Goal: Task Accomplishment & Management: Use online tool/utility

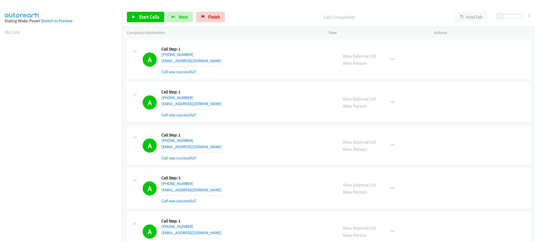
click at [150, 22] on link "Start Calls" at bounding box center [145, 17] width 37 height 10
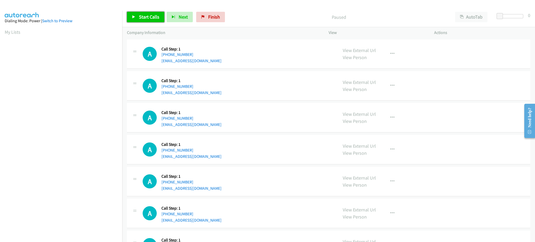
click at [142, 12] on link "Start Calls" at bounding box center [145, 17] width 37 height 10
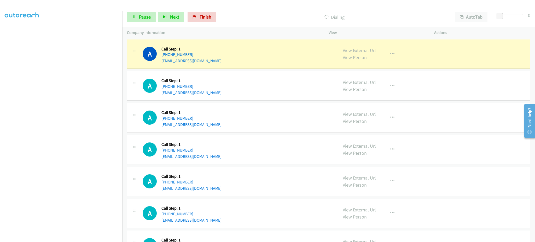
scroll to position [52, 0]
click at [77, 238] on aside "Dialing Mode: Power | Switch to Preview My Lists" at bounding box center [61, 107] width 122 height 289
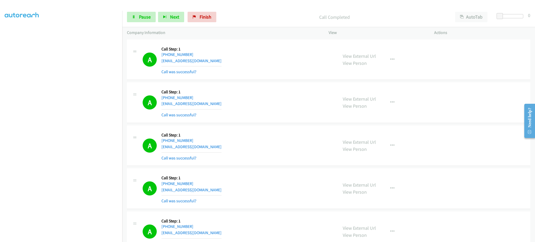
scroll to position [132, 0]
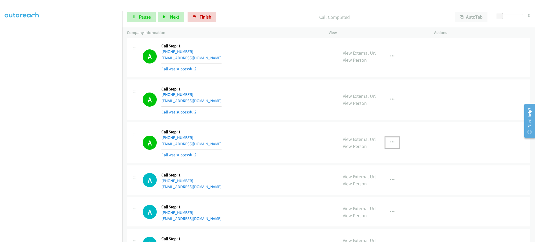
click at [395, 138] on button "button" at bounding box center [393, 142] width 14 height 10
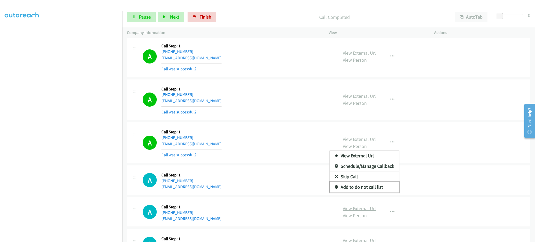
click at [370, 188] on link "Add to do not call list" at bounding box center [365, 187] width 70 height 10
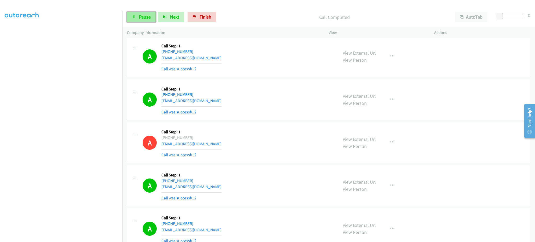
click at [150, 18] on span "Pause" at bounding box center [145, 17] width 12 height 6
click at [150, 15] on span "Pause" at bounding box center [145, 17] width 12 height 6
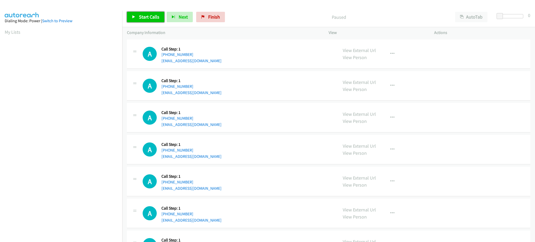
click at [149, 13] on link "Start Calls" at bounding box center [145, 17] width 37 height 10
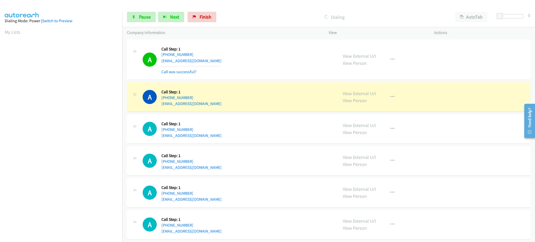
scroll to position [52, 0]
click at [391, 60] on icon "button" at bounding box center [393, 60] width 4 height 4
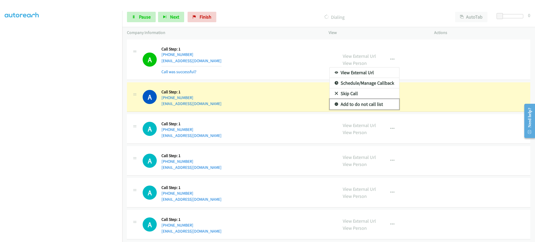
click at [367, 106] on link "Add to do not call list" at bounding box center [365, 104] width 70 height 10
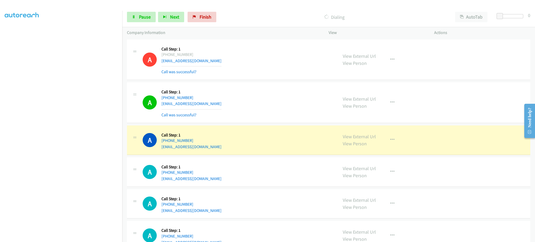
click at [68, 239] on aside "Dialing Mode: Power | Switch to Preview My Lists" at bounding box center [61, 107] width 122 height 289
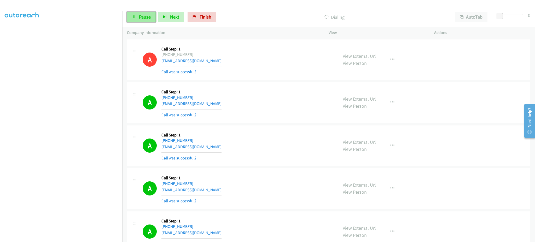
click at [133, 21] on link "Pause" at bounding box center [141, 17] width 29 height 10
click at [152, 18] on span "Start Calls" at bounding box center [149, 17] width 20 height 6
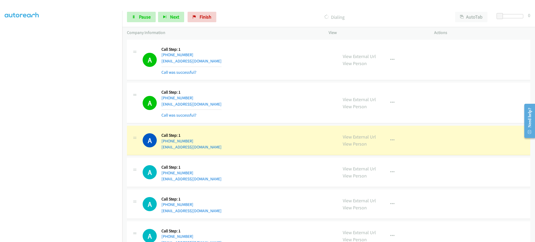
scroll to position [209, 0]
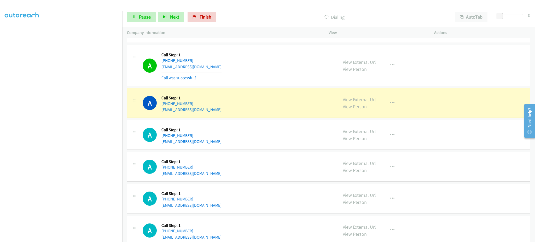
drag, startPoint x: 222, startPoint y: 105, endPoint x: 210, endPoint y: 106, distance: 11.3
click at [210, 106] on div "A Callback Scheduled Call Step: 1 America/New_York [PHONE_NUMBER] [EMAIL_ADDRES…" at bounding box center [238, 103] width 191 height 20
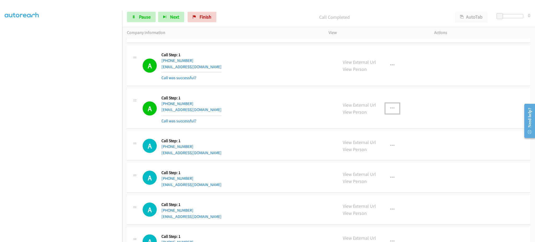
click at [392, 111] on button "button" at bounding box center [393, 108] width 14 height 10
click at [376, 152] on link "Add to do not call list" at bounding box center [365, 153] width 70 height 10
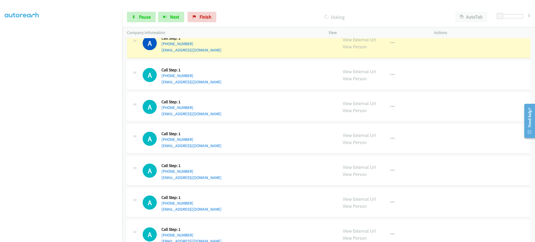
scroll to position [314, 0]
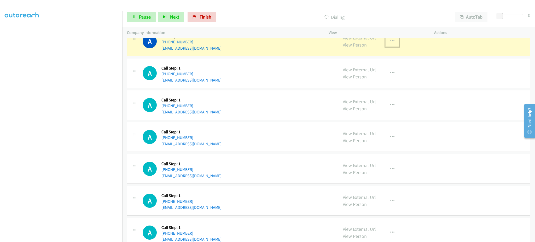
click at [392, 42] on button "button" at bounding box center [393, 41] width 14 height 10
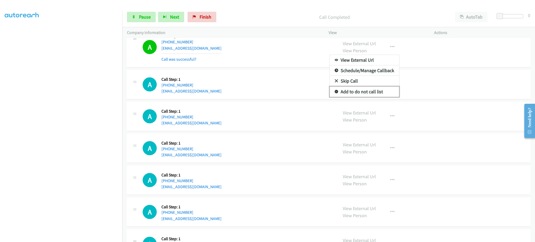
click at [367, 89] on link "Add to do not call list" at bounding box center [365, 92] width 70 height 10
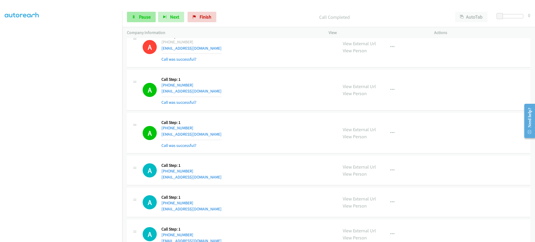
drag, startPoint x: 145, startPoint y: 6, endPoint x: 148, endPoint y: 16, distance: 11.0
click at [145, 5] on div at bounding box center [265, 10] width 531 height 20
click at [148, 16] on span "Pause" at bounding box center [145, 17] width 12 height 6
drag, startPoint x: 136, startPoint y: 10, endPoint x: 137, endPoint y: 17, distance: 7.4
click at [136, 10] on div "Start Calls Pause Next Finish Paused AutoTab AutoTab 0" at bounding box center [328, 17] width 413 height 20
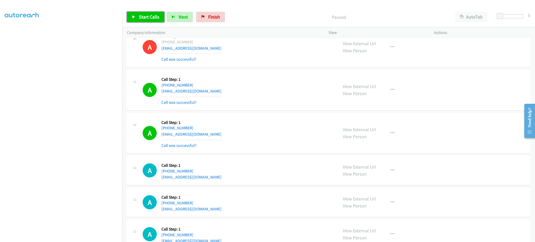
click at [137, 17] on link "Start Calls" at bounding box center [145, 17] width 37 height 10
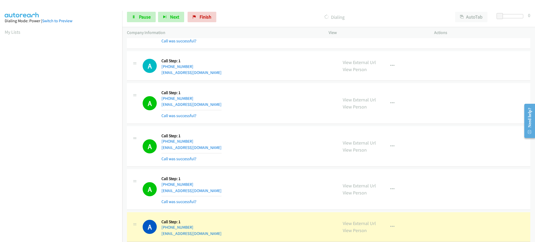
scroll to position [52, 1]
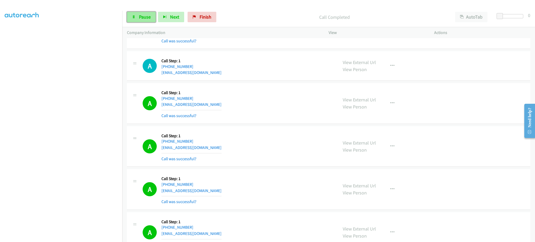
click at [149, 15] on span "Pause" at bounding box center [145, 17] width 12 height 6
click at [70, 237] on section at bounding box center [61, 118] width 113 height 250
click at [148, 21] on link "Start Calls" at bounding box center [145, 17] width 37 height 10
click at [63, 237] on aside "Dialing Mode: Power | Switch to Preview My Lists" at bounding box center [61, 107] width 122 height 289
click at [145, 15] on span "Pause" at bounding box center [145, 17] width 12 height 6
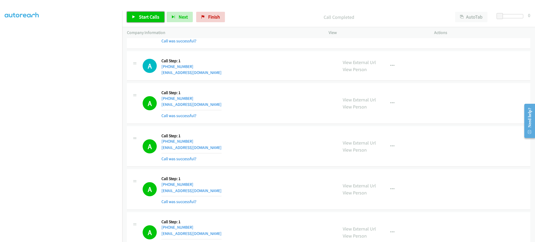
click at [141, 21] on link "Start Calls" at bounding box center [145, 17] width 37 height 10
click at [140, 18] on span "Pause" at bounding box center [145, 17] width 12 height 6
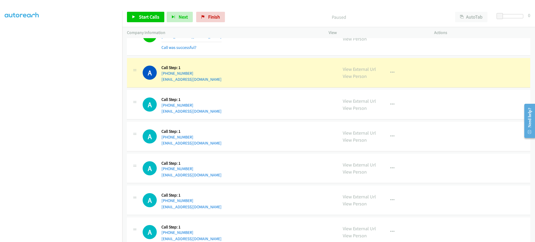
scroll to position [941, 0]
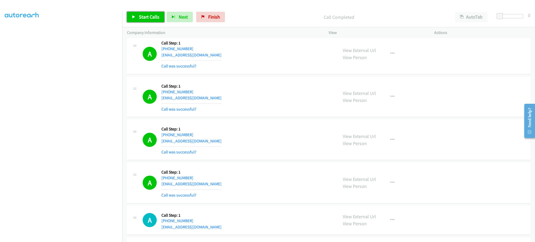
click at [152, 17] on span "Start Calls" at bounding box center [149, 17] width 20 height 6
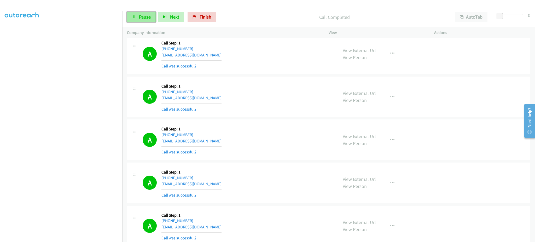
click at [144, 15] on span "Pause" at bounding box center [145, 17] width 12 height 6
click at [145, 17] on span "Start Calls" at bounding box center [149, 17] width 20 height 6
click at [150, 16] on span "Pause" at bounding box center [145, 17] width 12 height 6
